Goal: Navigation & Orientation: Find specific page/section

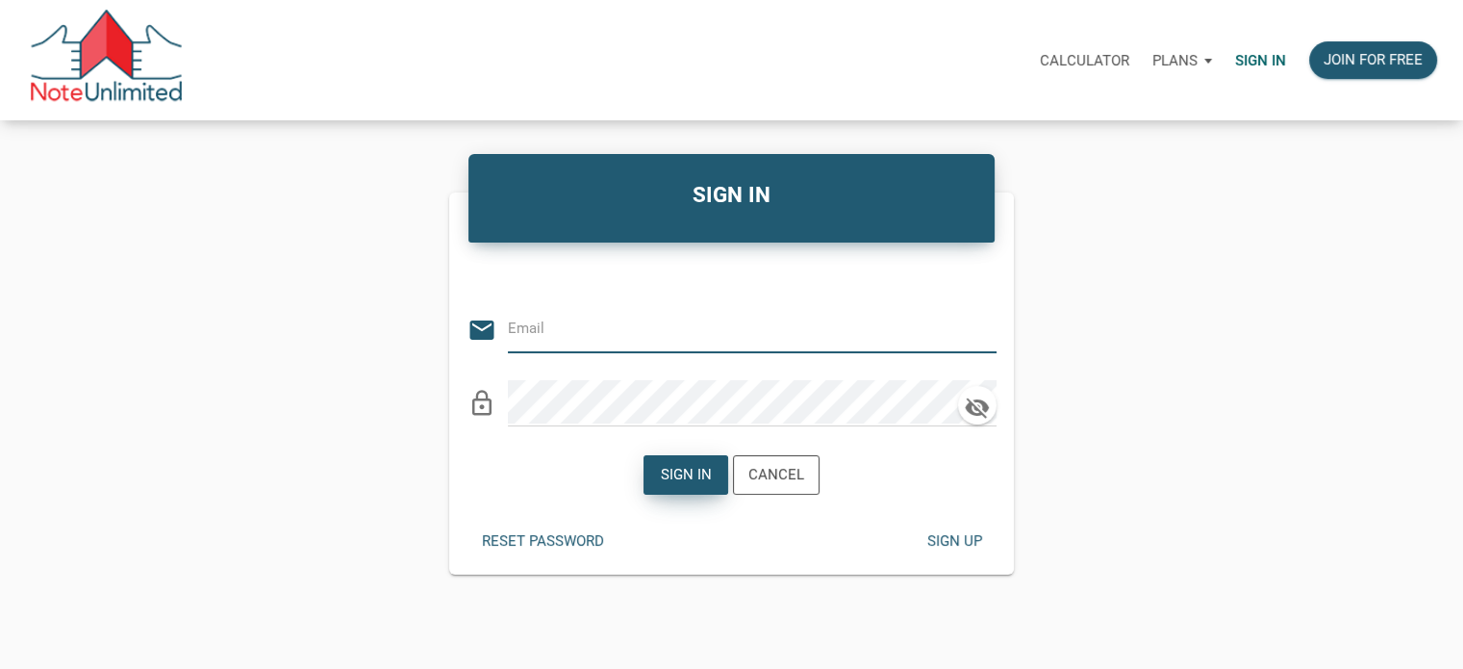
type input "[EMAIL_ADDRESS][DOMAIN_NAME]"
click at [669, 469] on div "Sign in" at bounding box center [686, 475] width 51 height 22
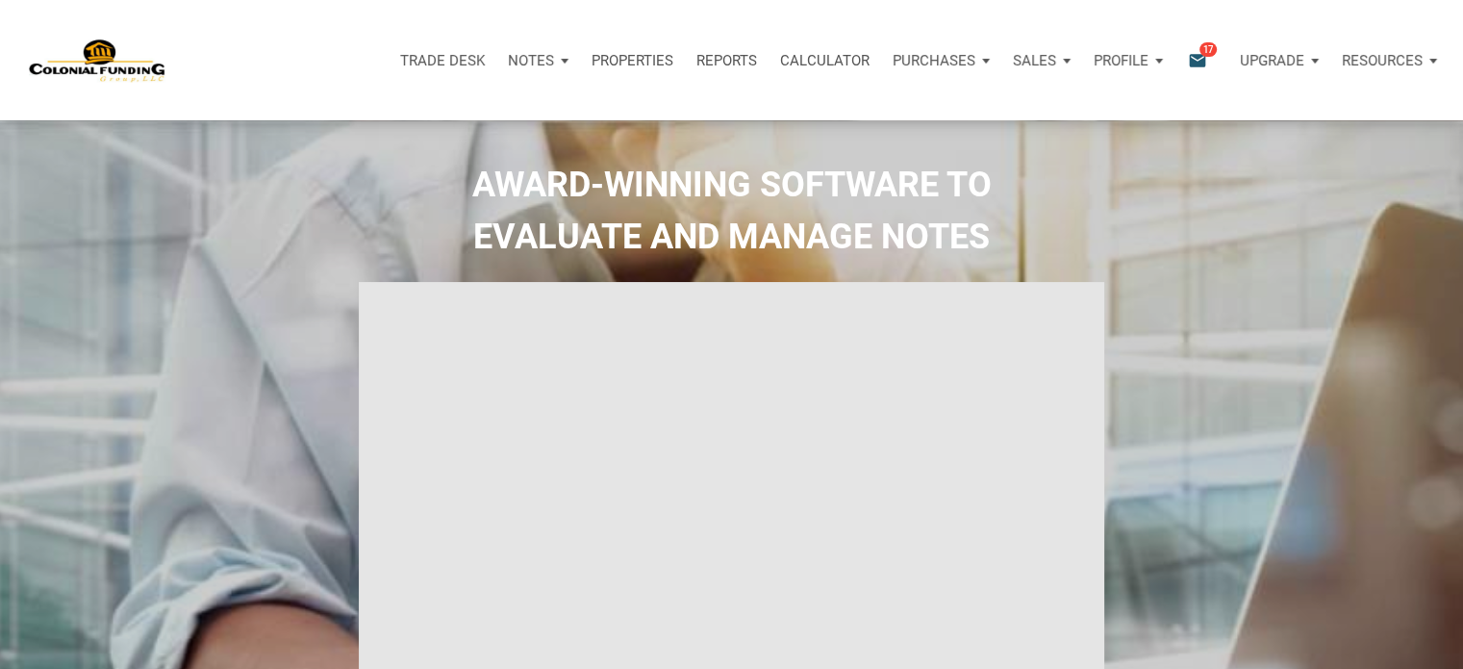
type input "Introduction to new features"
select select
click at [535, 59] on p "Notes" at bounding box center [531, 60] width 46 height 17
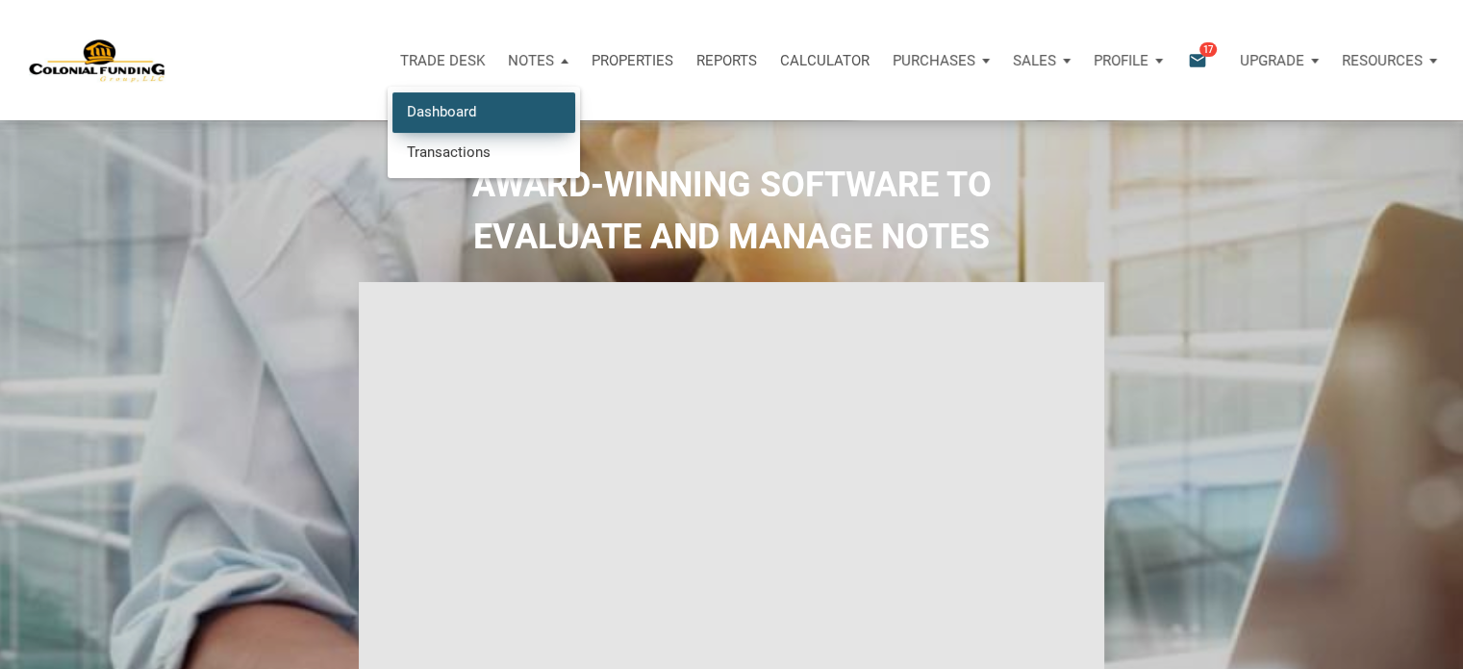
click at [454, 108] on link "Dashboard" at bounding box center [483, 111] width 183 height 39
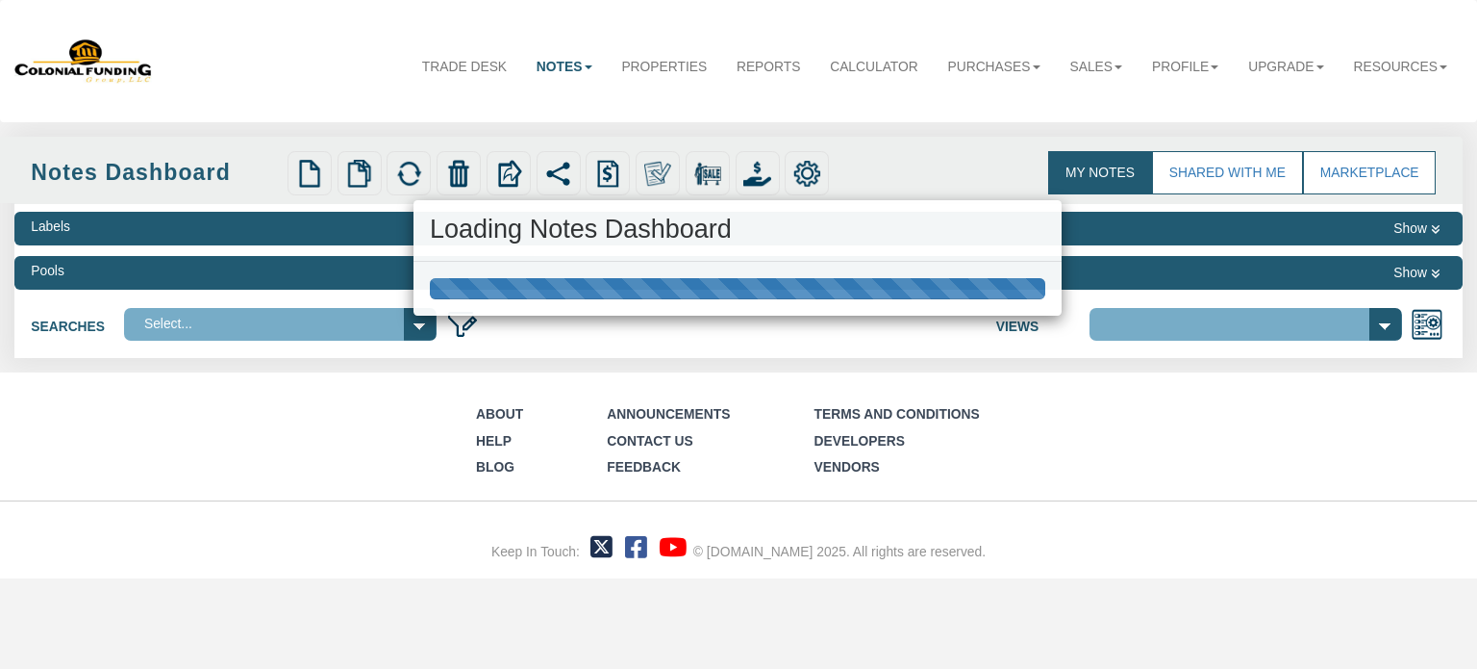
select select "316"
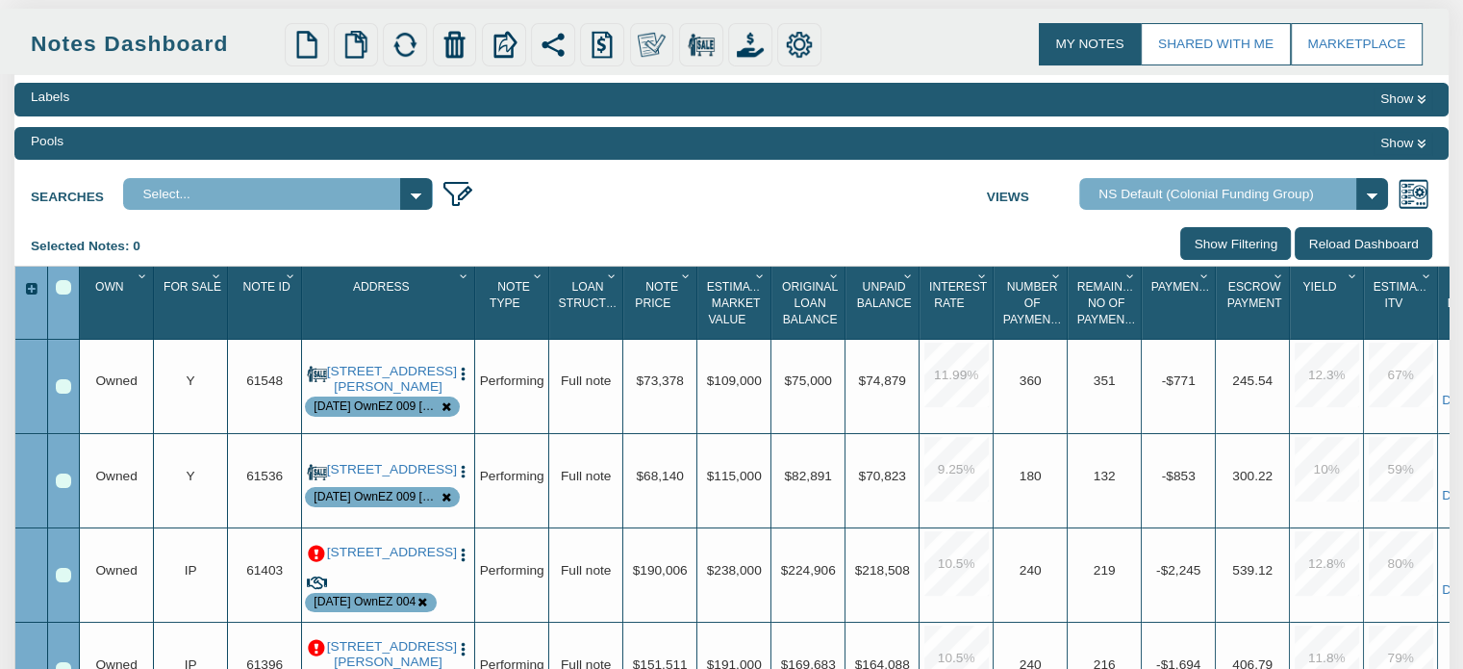
scroll to position [94, 0]
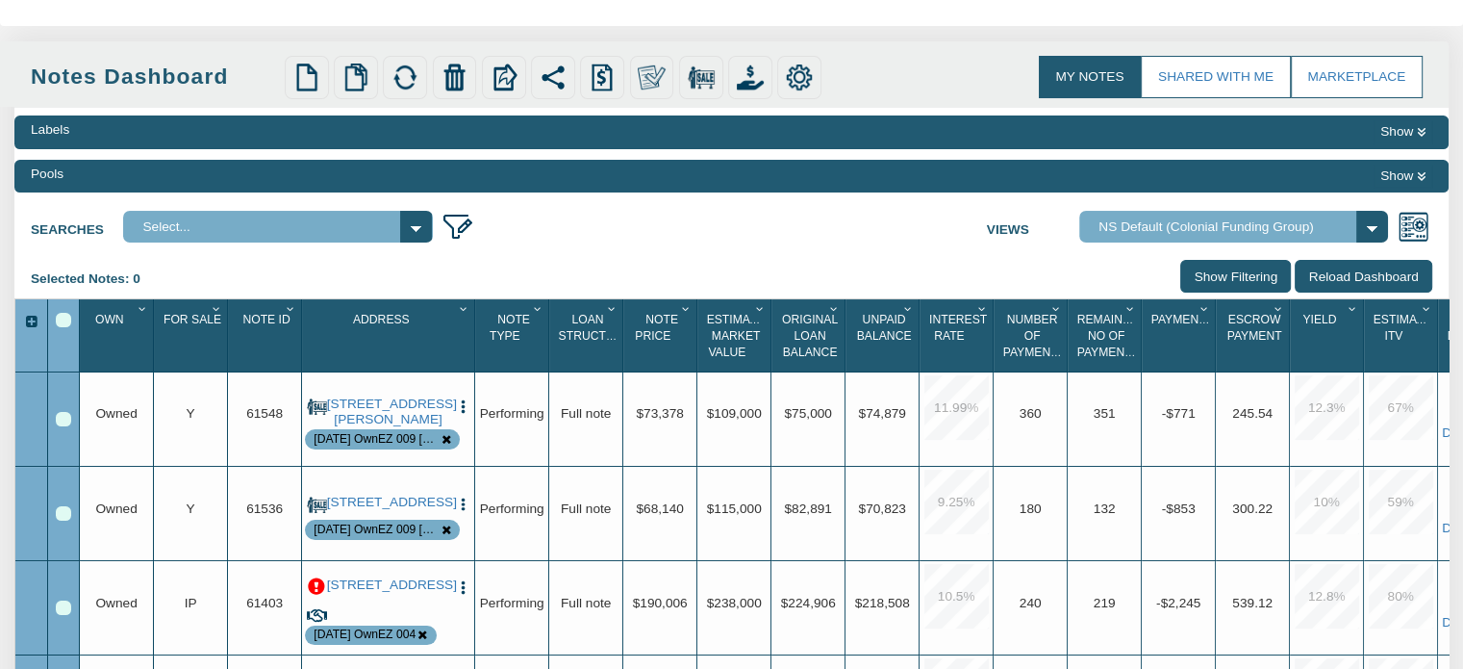
click at [215, 315] on icon "Column Menu" at bounding box center [217, 309] width 18 height 12
click at [1204, 281] on input "Show Filtering" at bounding box center [1235, 276] width 111 height 32
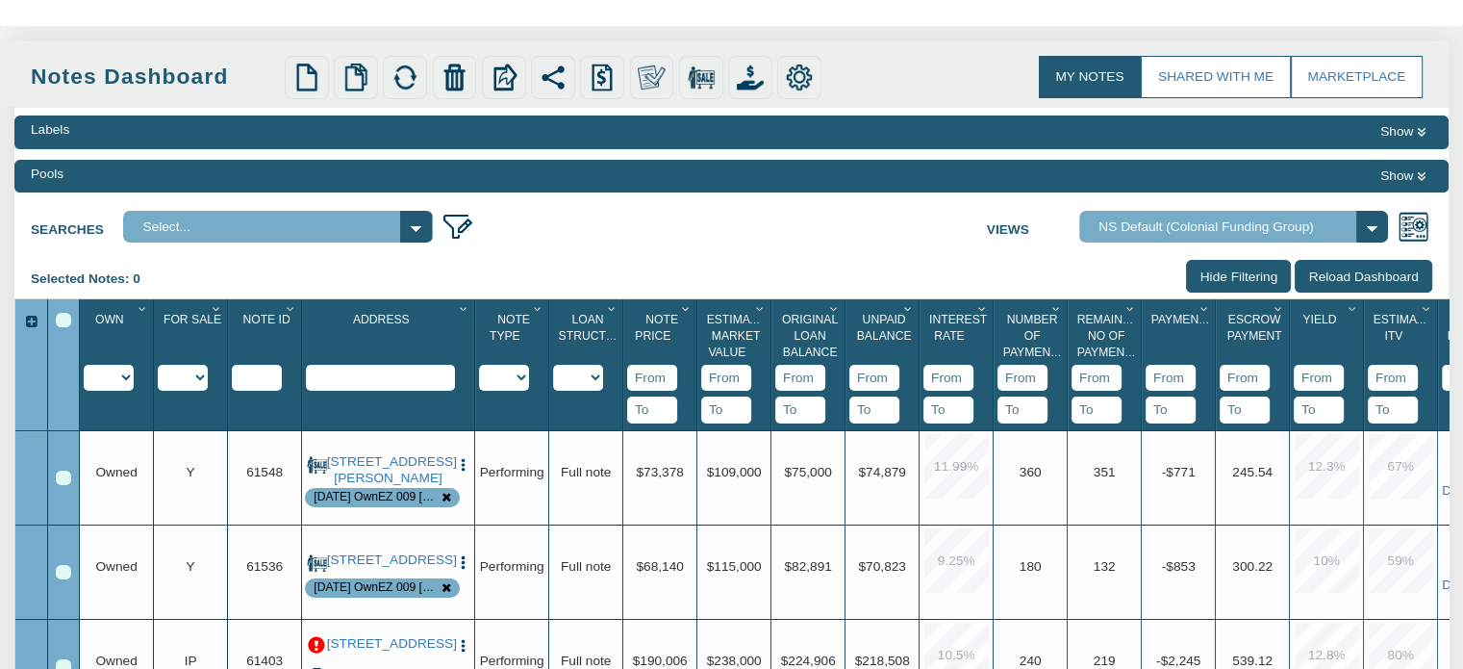
click at [201, 376] on select "Y N IP" at bounding box center [183, 378] width 50 height 26
select select "string:Y"
click at [158, 391] on select "Y N IP" at bounding box center [183, 378] width 50 height 26
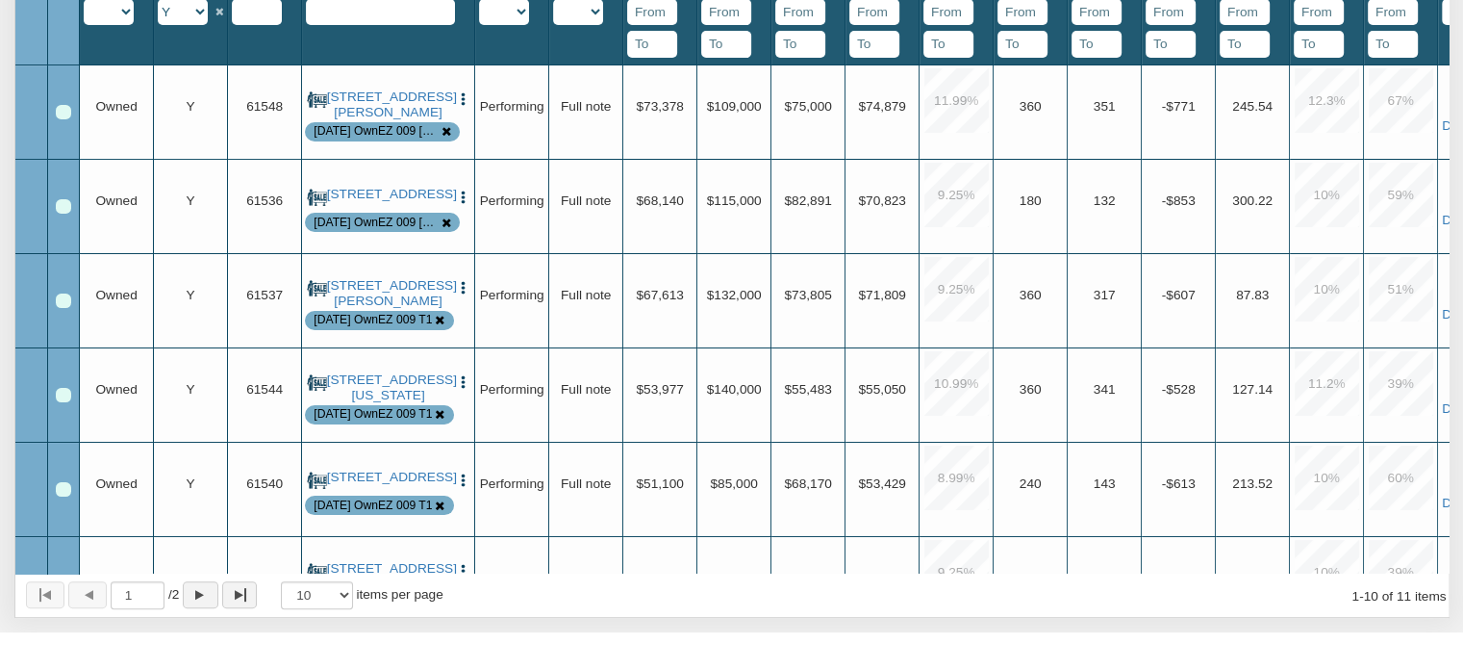
scroll to position [676, 0]
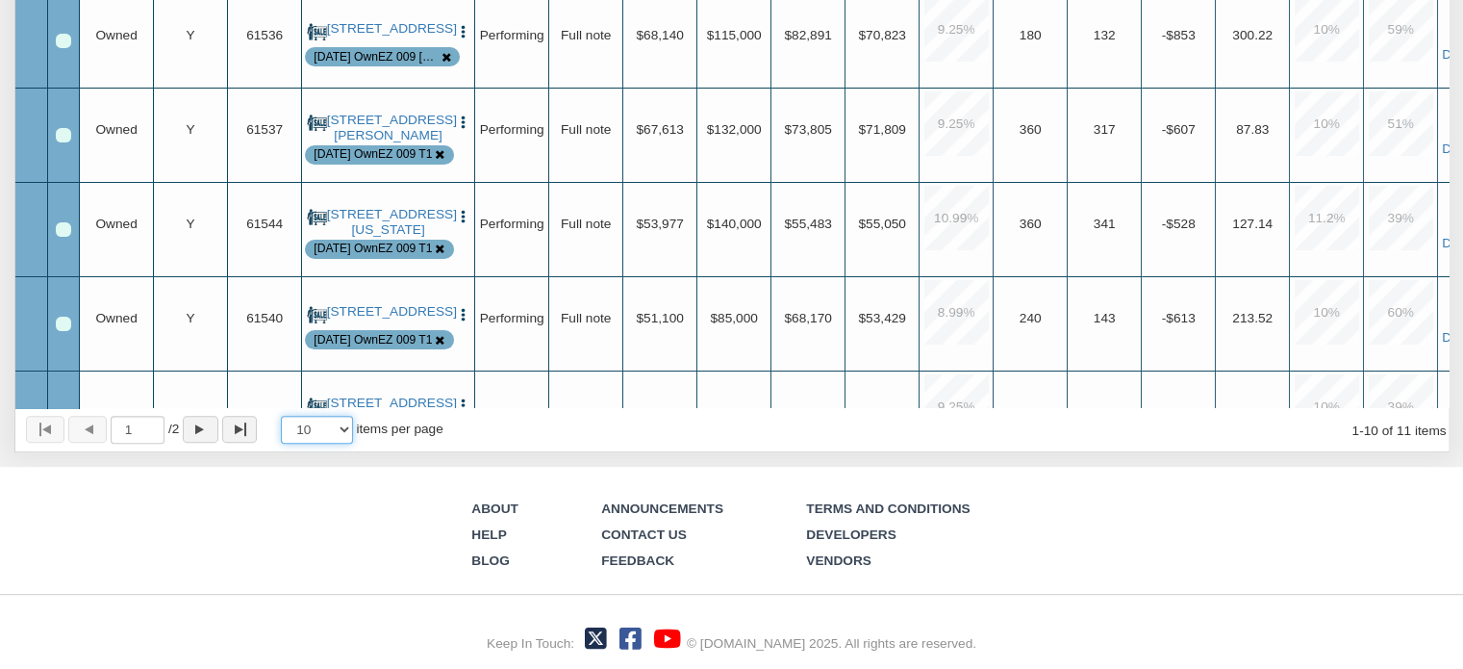
click at [352, 426] on select "10 25 50 100" at bounding box center [317, 430] width 72 height 28
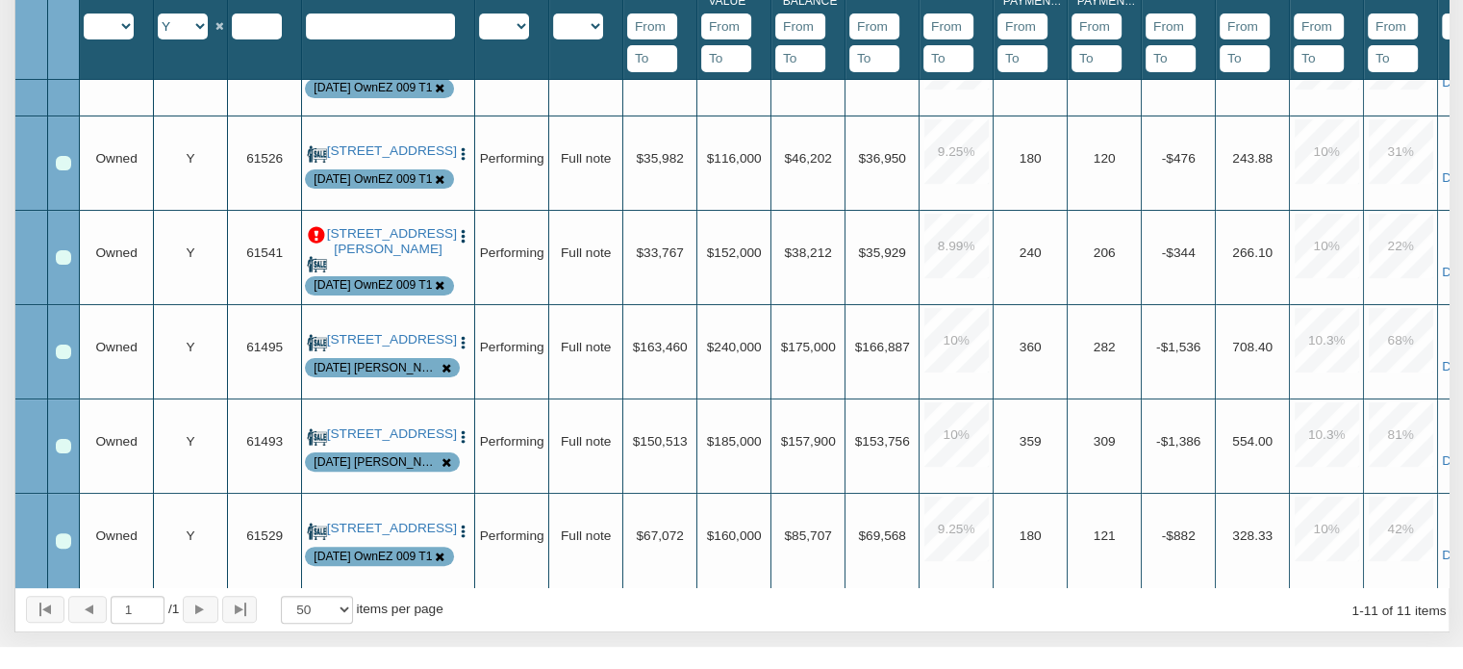
scroll to position [0, 0]
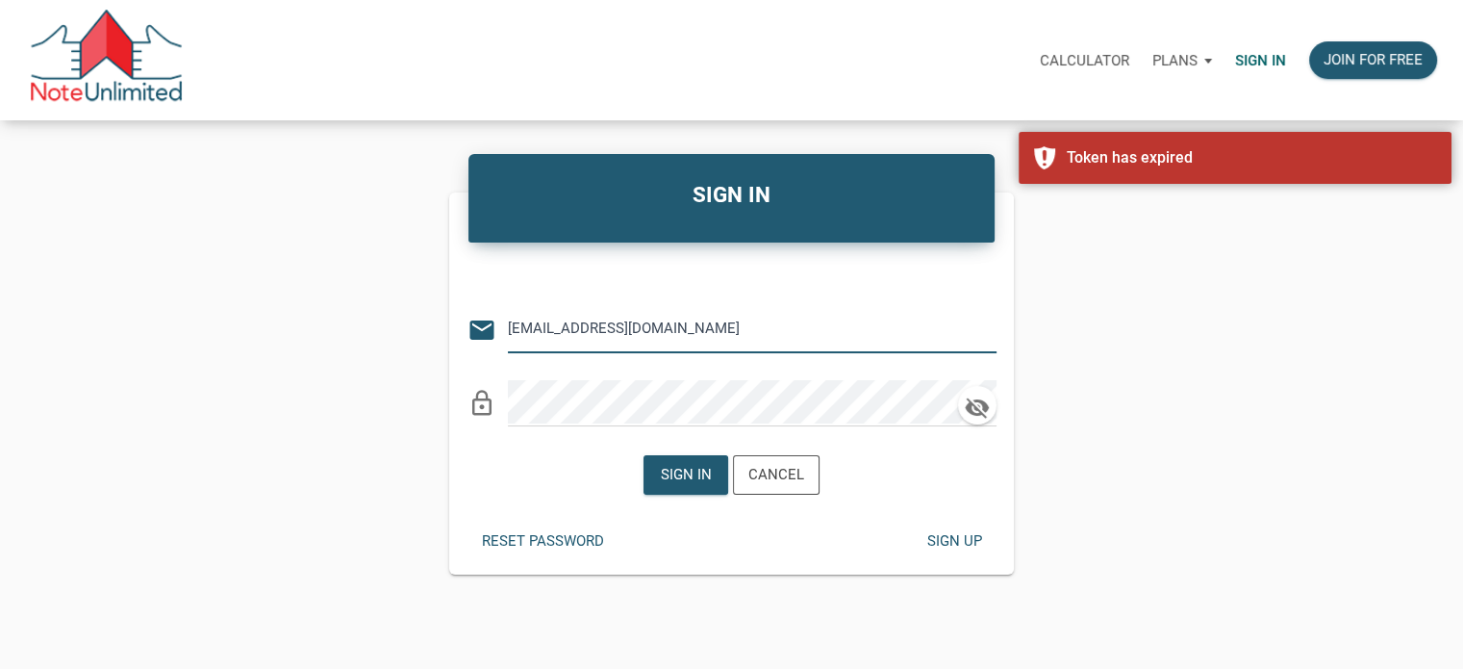
click at [683, 323] on input "[EMAIL_ADDRESS][DOMAIN_NAME]" at bounding box center [738, 328] width 460 height 43
type input "monica@mastersnotes.com"
click at [673, 474] on div "Sign in" at bounding box center [686, 475] width 51 height 22
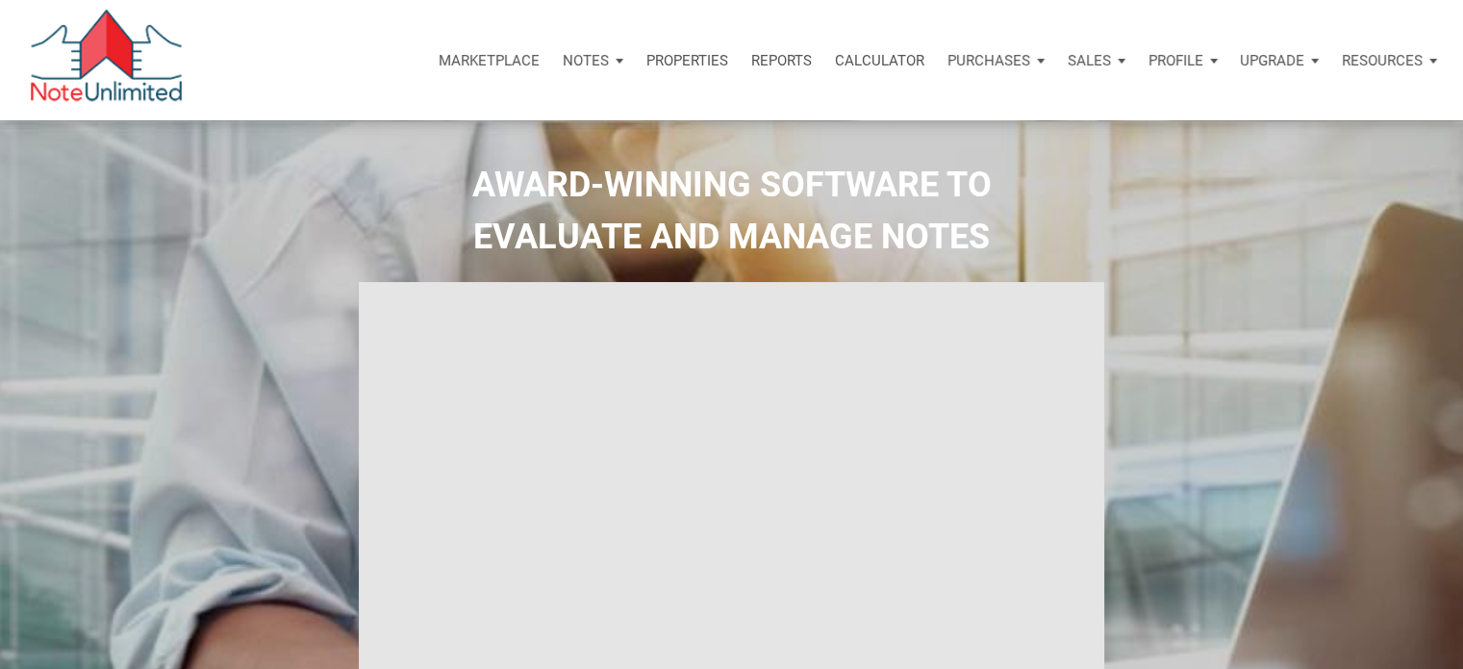
type input "Introduction to new features"
select select
click at [1023, 63] on p "Purchases" at bounding box center [988, 60] width 83 height 17
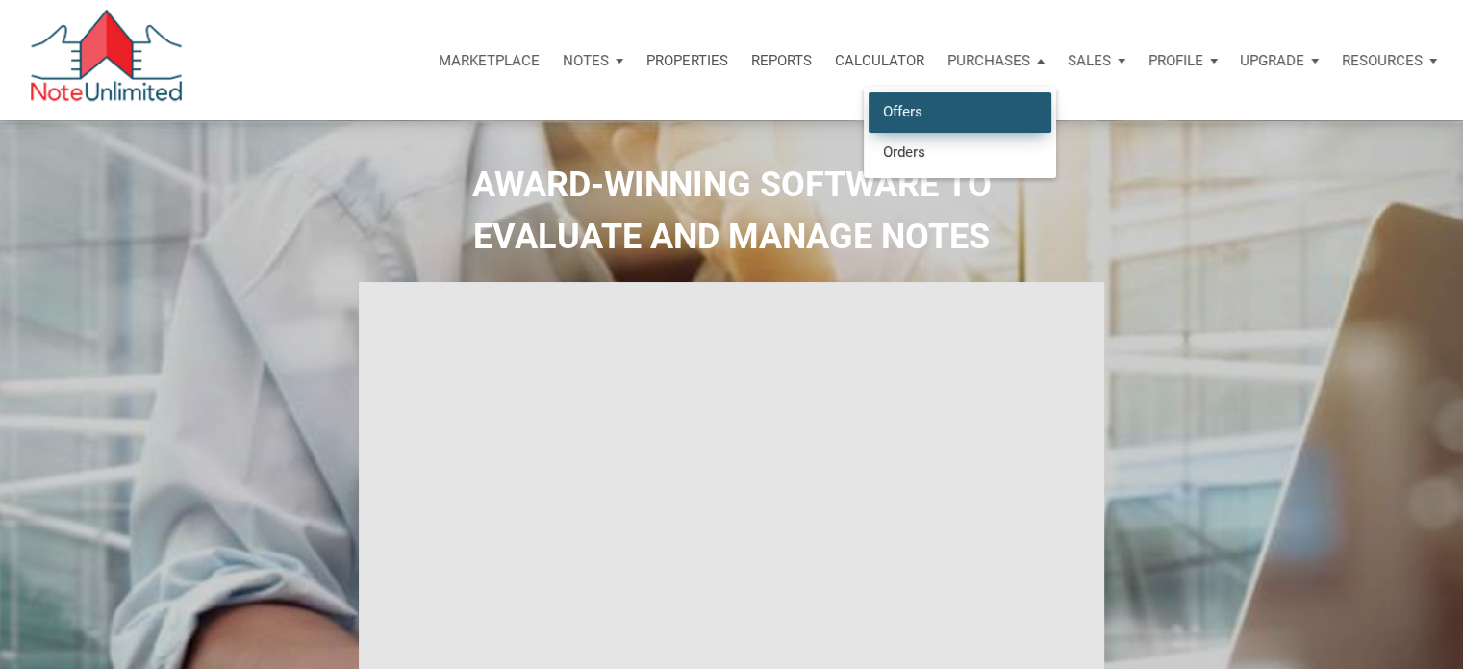
click at [929, 98] on link "Offers" at bounding box center [960, 111] width 183 height 39
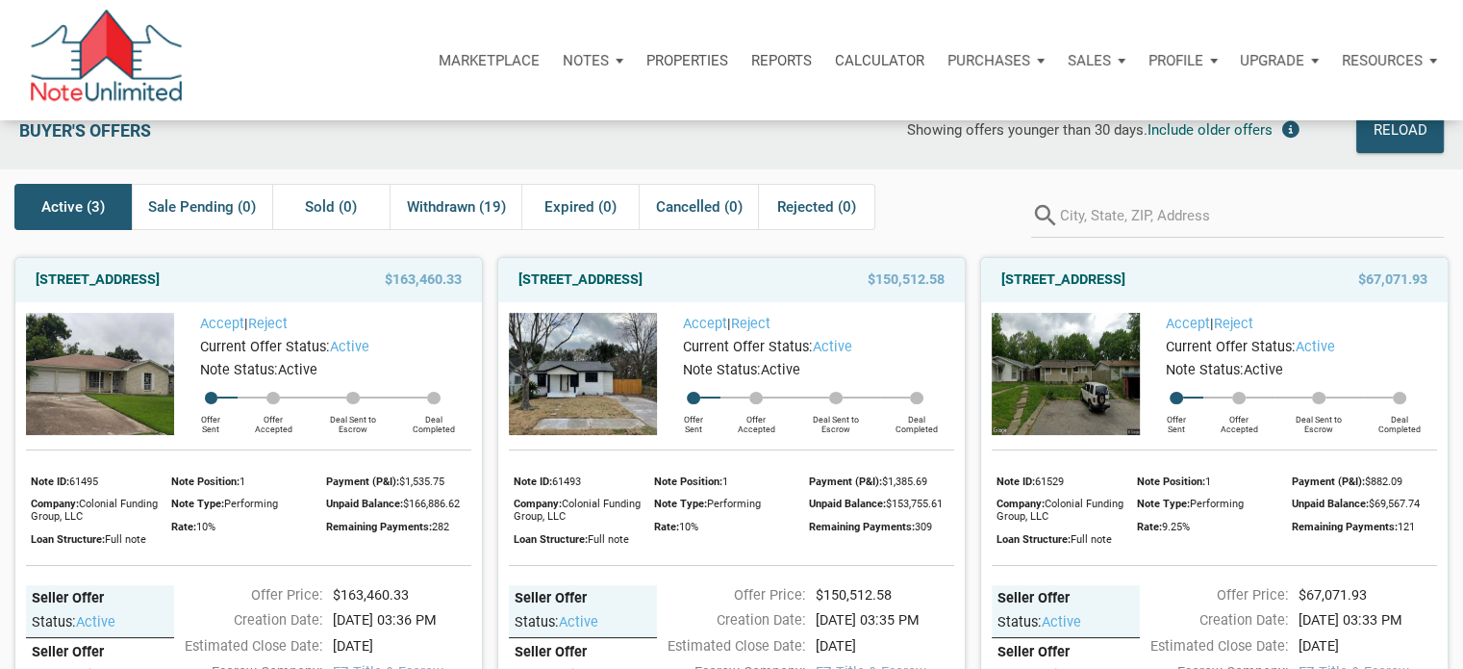
scroll to position [20, 0]
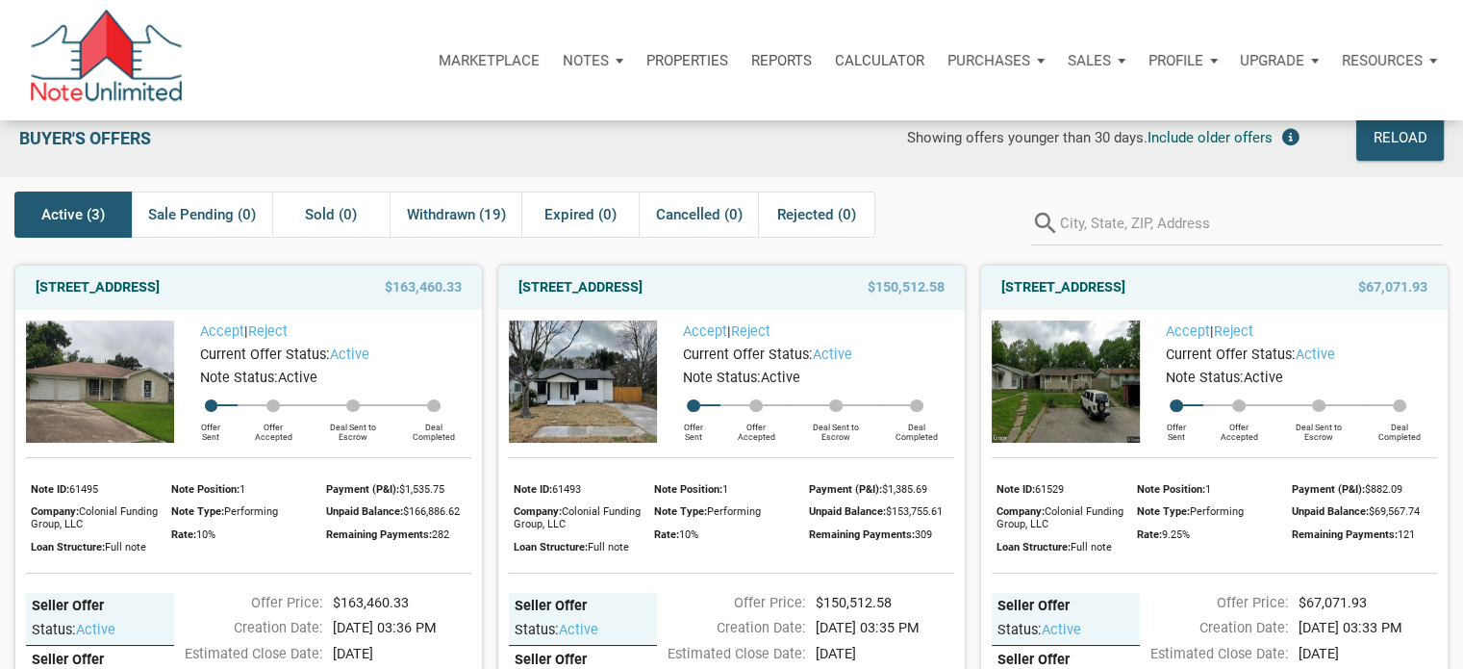
click at [1192, 22] on div "Marketplace Notes Dashboard Transactions Properties Reports Calculator Purchase…" at bounding box center [738, 60] width 1449 height 120
